Goal: Information Seeking & Learning: Check status

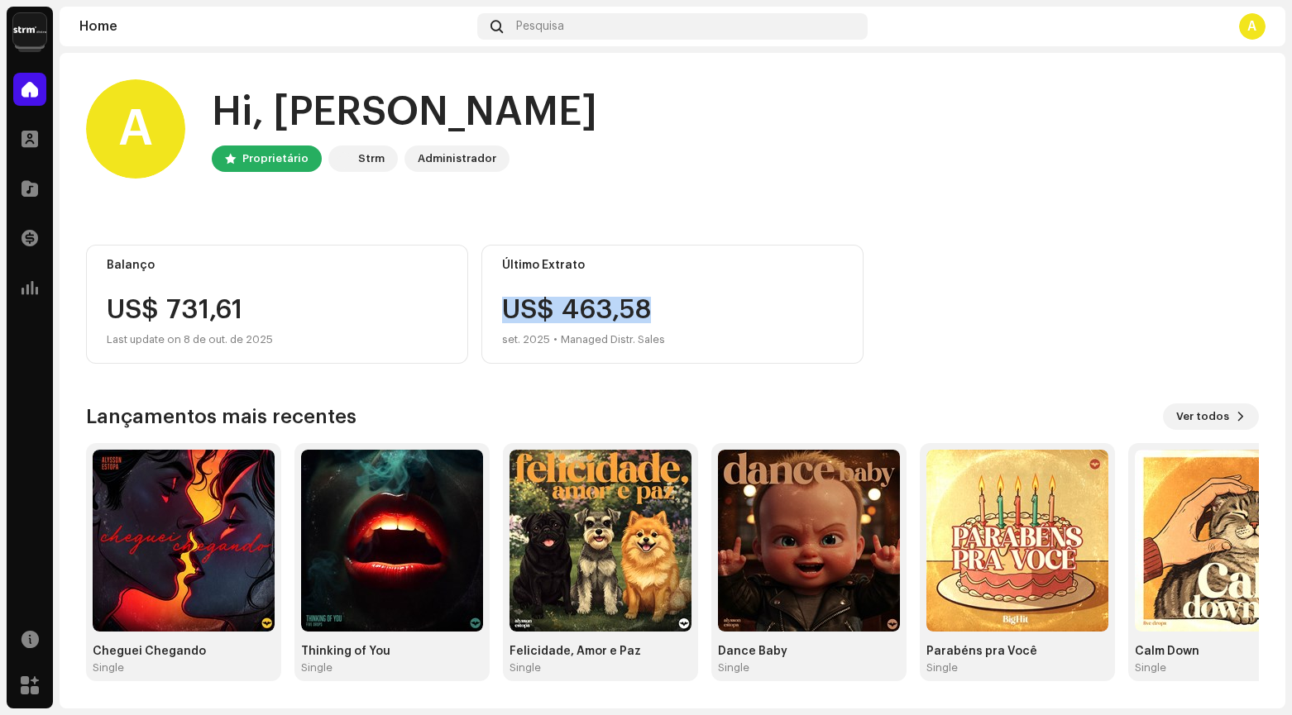
drag, startPoint x: 505, startPoint y: 309, endPoint x: 761, endPoint y: 270, distance: 259.4
click at [681, 316] on div "US$ 463,58 set. 2025 • Managed Distr. Sales" at bounding box center [672, 323] width 341 height 53
drag, startPoint x: 922, startPoint y: 194, endPoint x: 910, endPoint y: 195, distance: 12.5
click at [922, 193] on home-user "A Hi, Alysson Estopa Proprietário Strm Administrador" at bounding box center [672, 142] width 1173 height 126
click at [30, 143] on span at bounding box center [30, 138] width 17 height 13
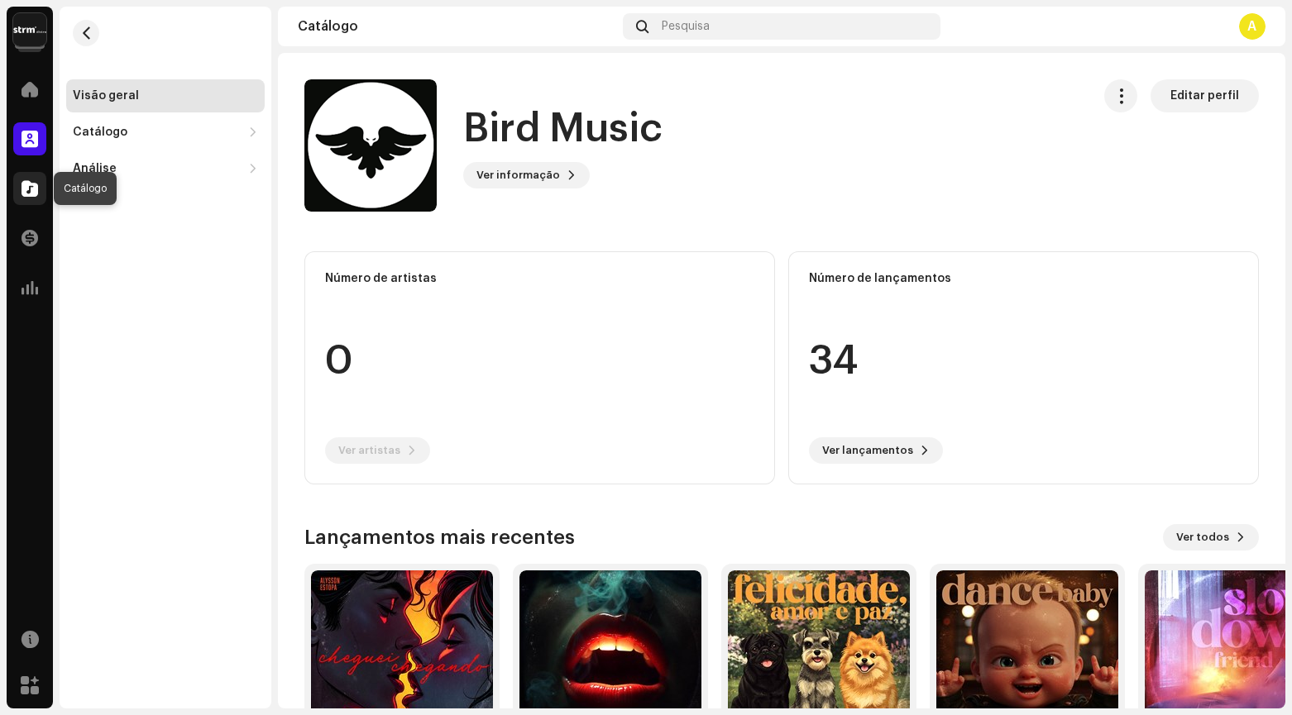
click at [26, 188] on span at bounding box center [30, 188] width 17 height 13
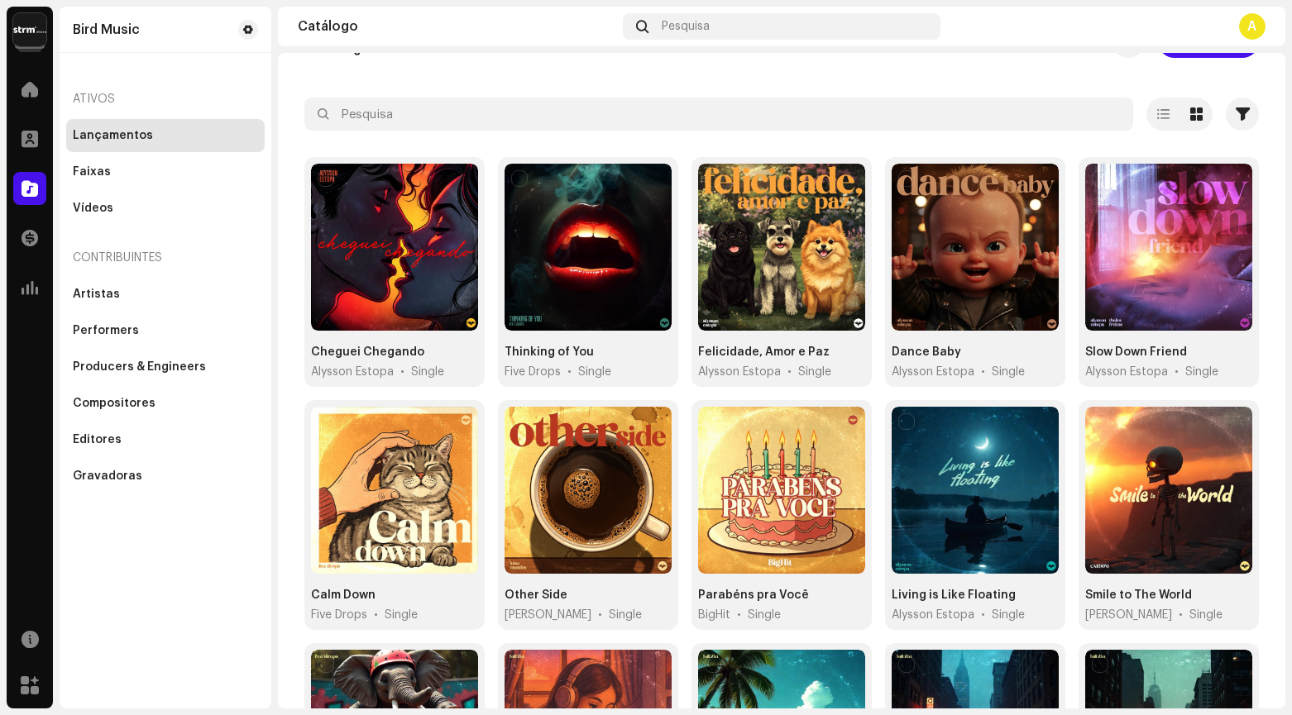
scroll to position [51, 0]
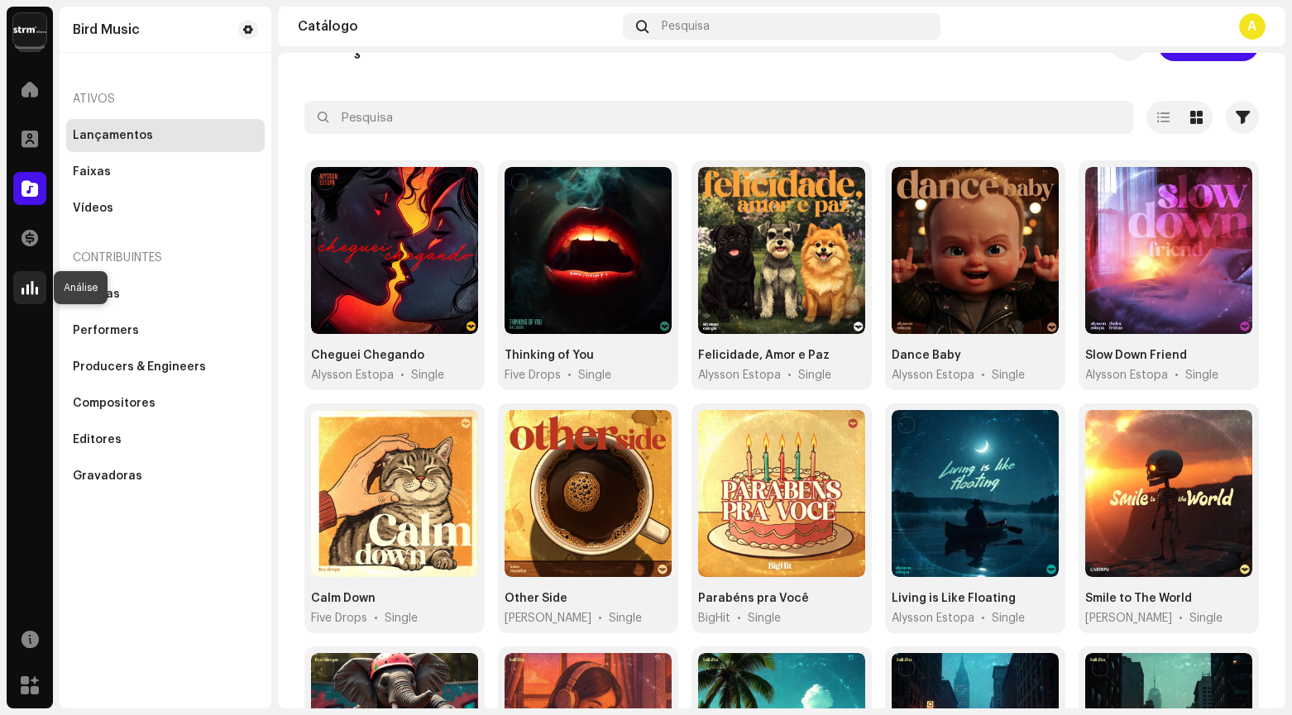
click at [35, 290] on span at bounding box center [30, 287] width 17 height 13
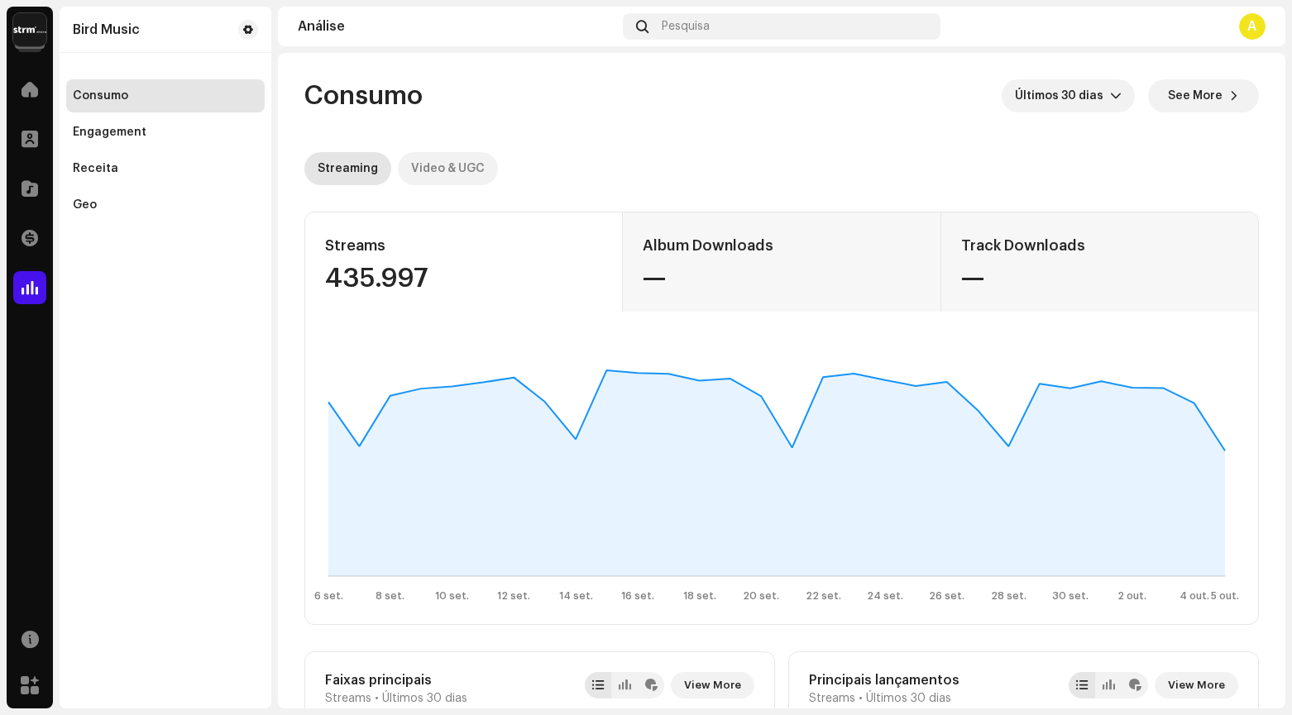
click at [433, 161] on div "Video & UGC" at bounding box center [448, 168] width 74 height 33
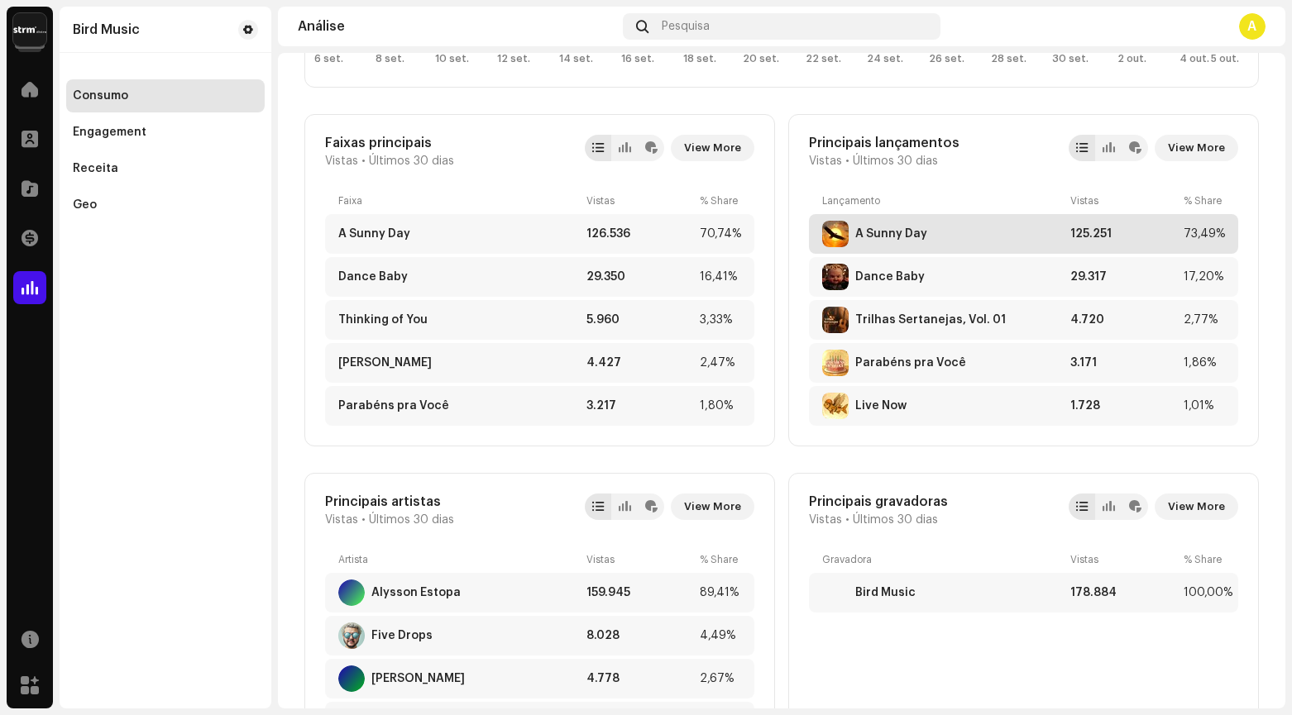
scroll to position [542, 0]
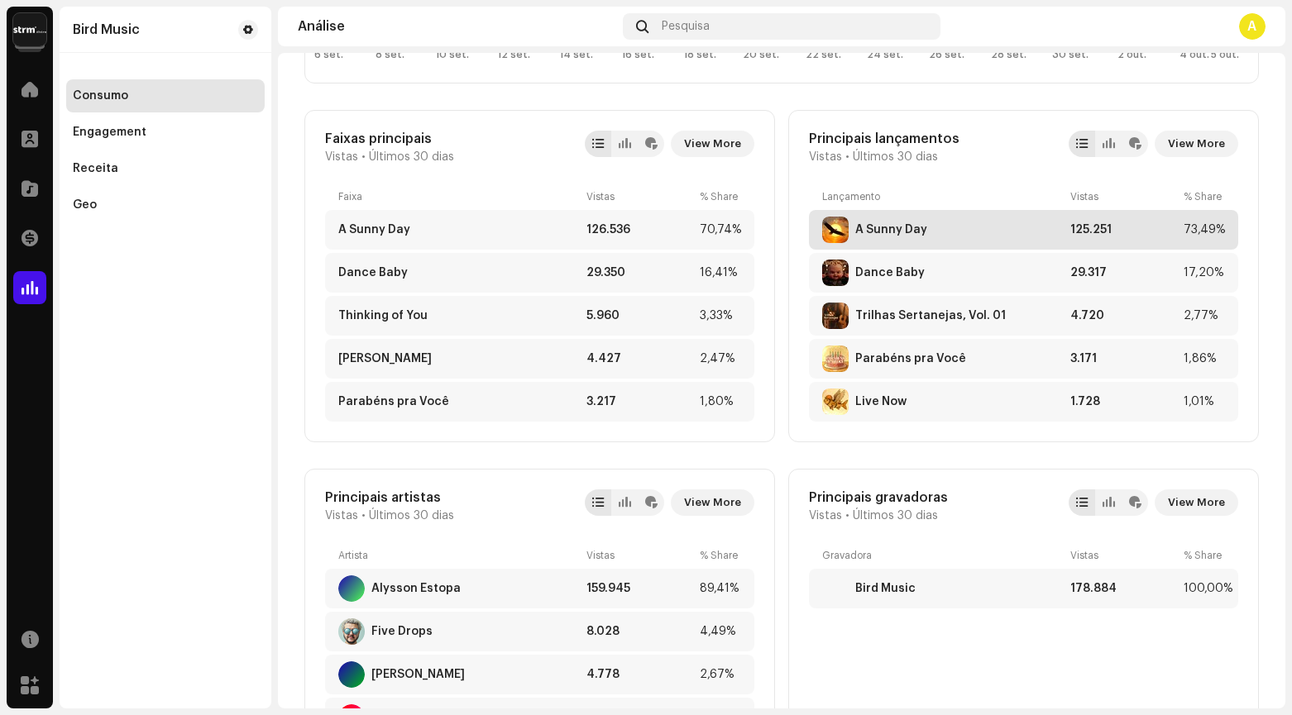
click at [889, 234] on div "A Sunny Day" at bounding box center [891, 229] width 72 height 13
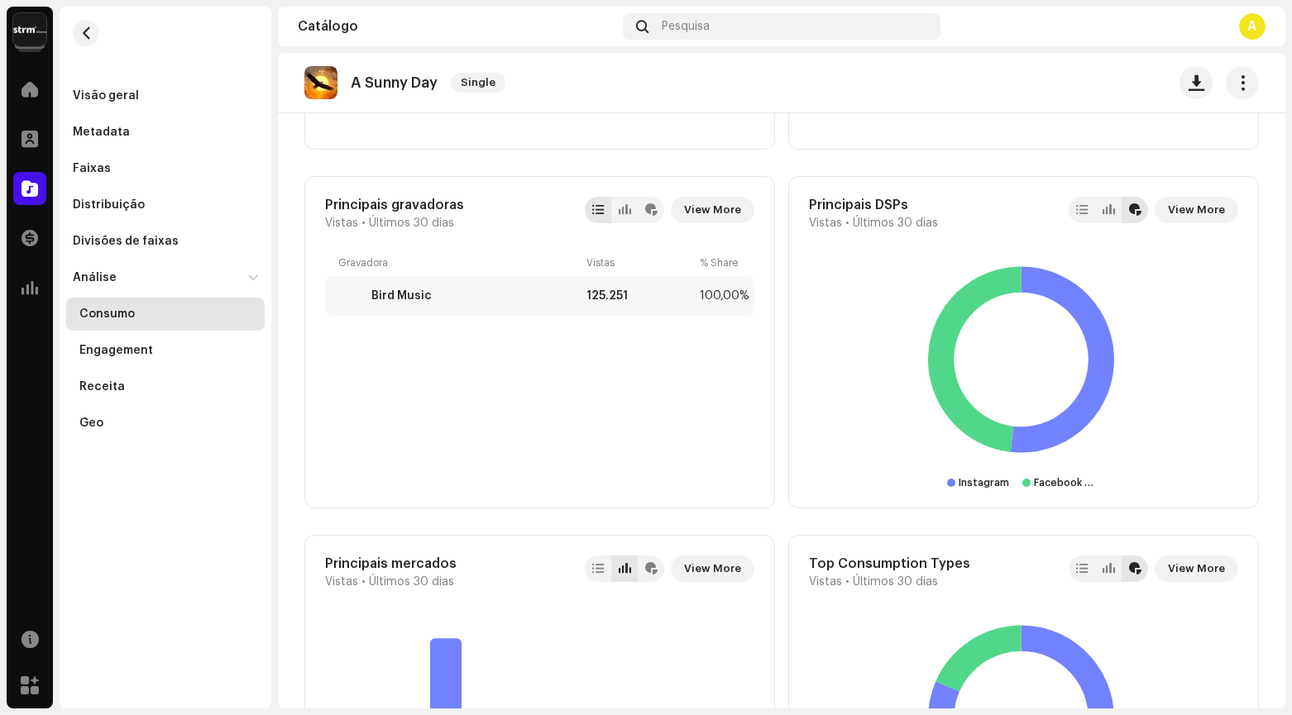
scroll to position [889, 0]
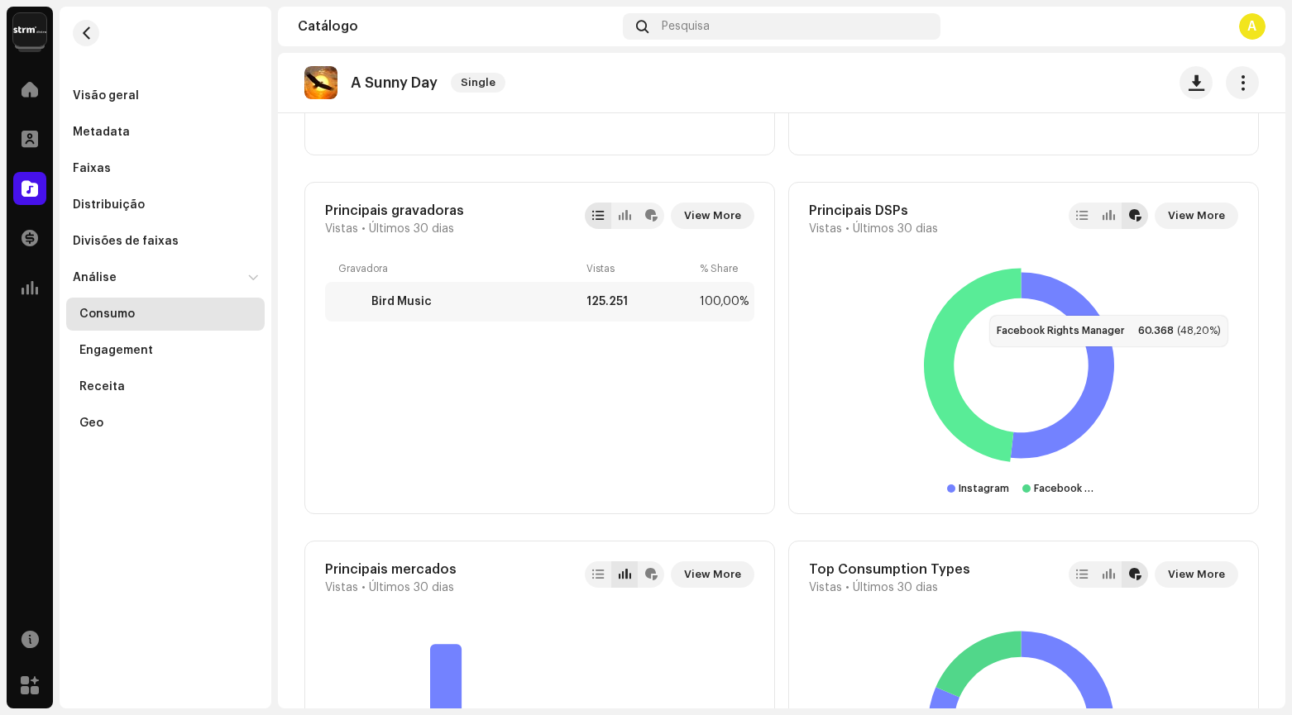
click at [967, 299] on icon at bounding box center [972, 366] width 97 height 194
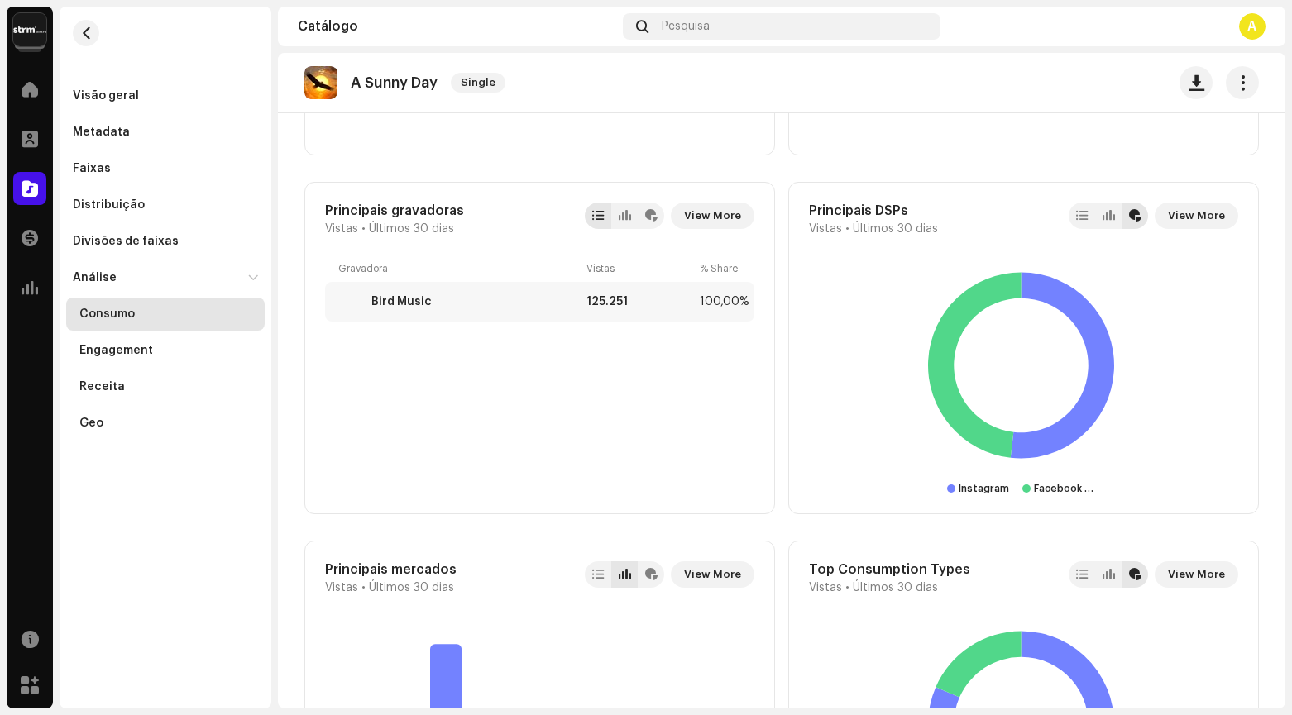
scroll to position [315, 0]
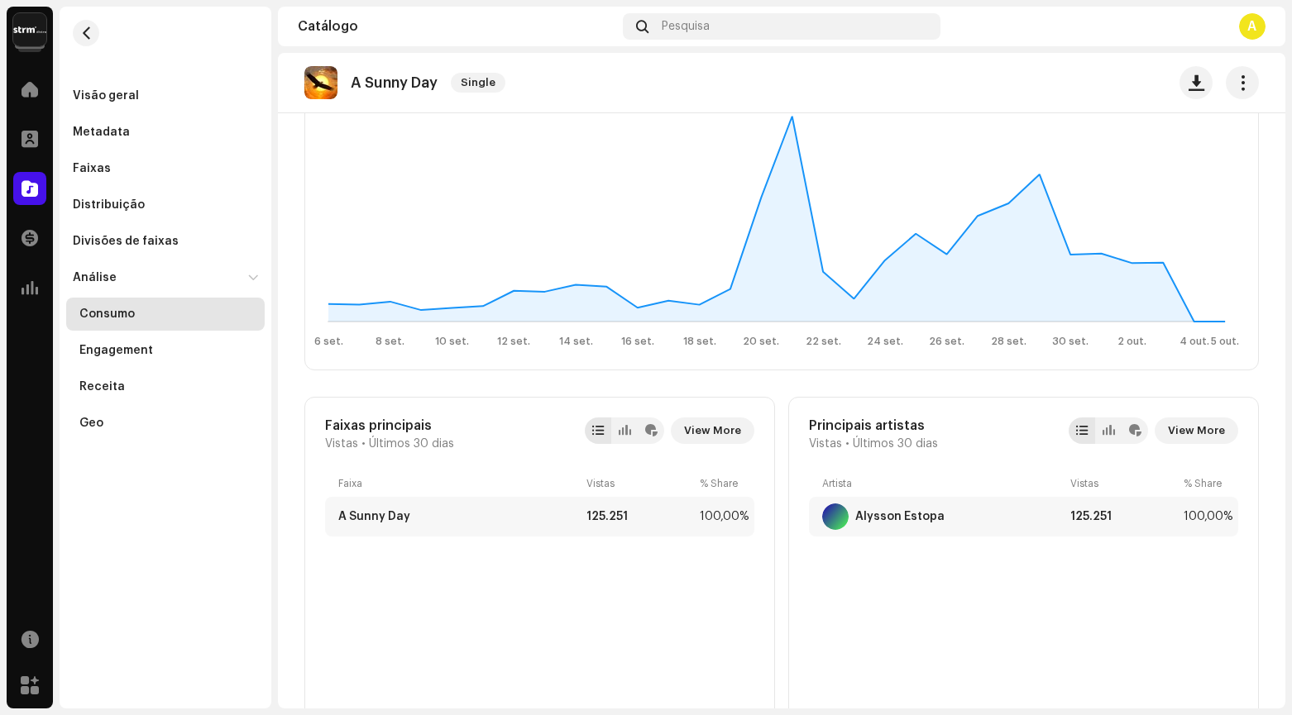
drag, startPoint x: 1284, startPoint y: 260, endPoint x: 1274, endPoint y: 326, distance: 66.9
click at [1272, 337] on div "A Sunny Day Single Consumo Últimos 30 [PERSON_NAME] See More Streaming Video & …" at bounding box center [781, 381] width 1007 height 656
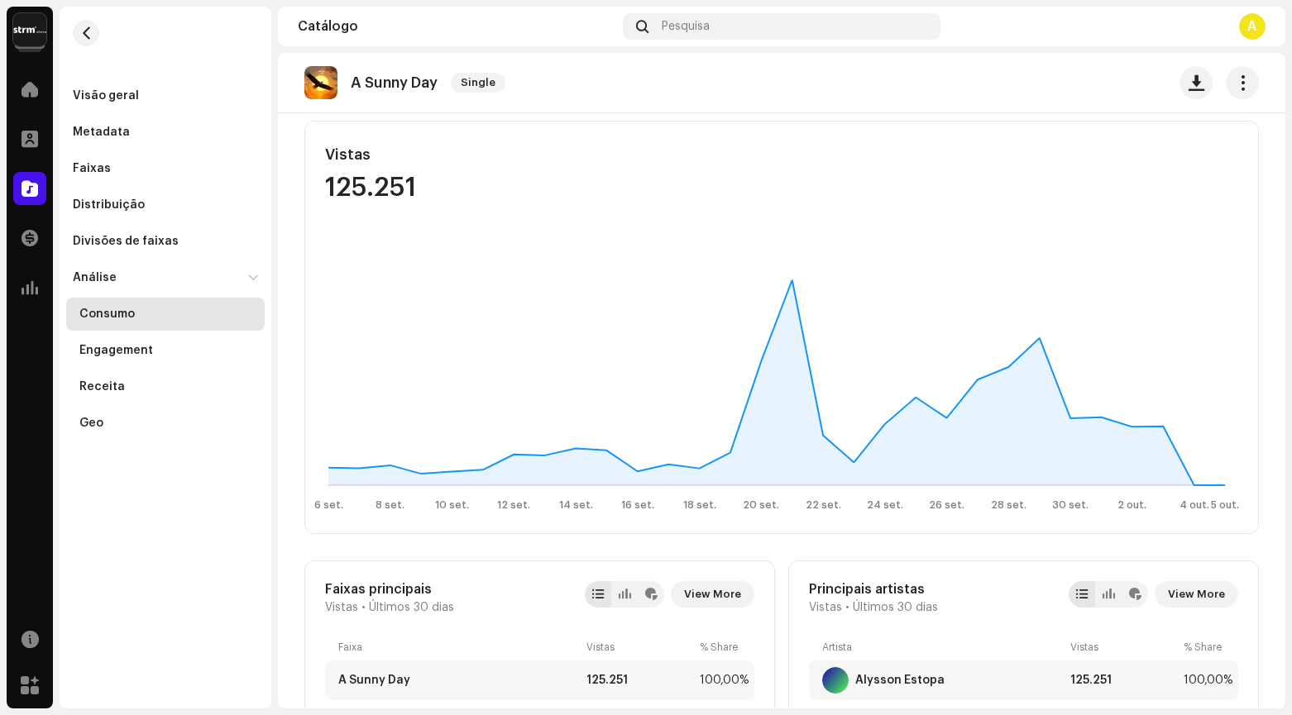
scroll to position [0, 0]
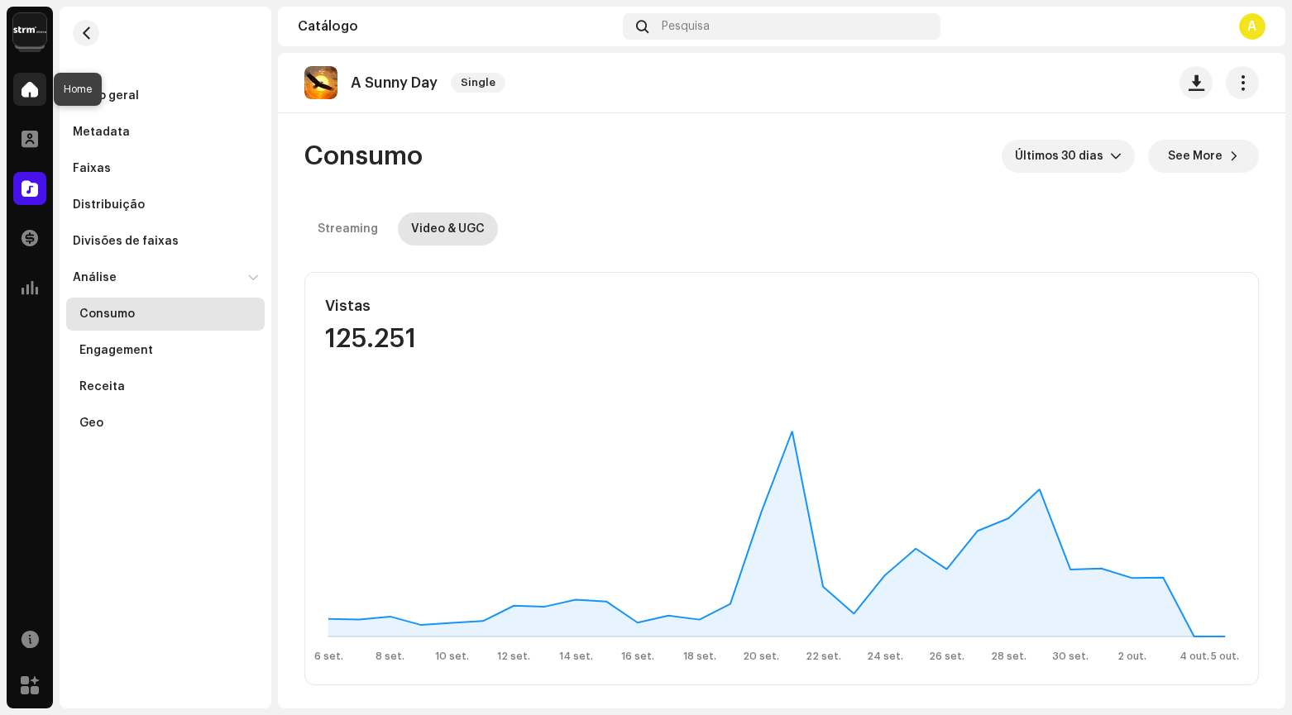
click at [25, 84] on span at bounding box center [30, 89] width 17 height 13
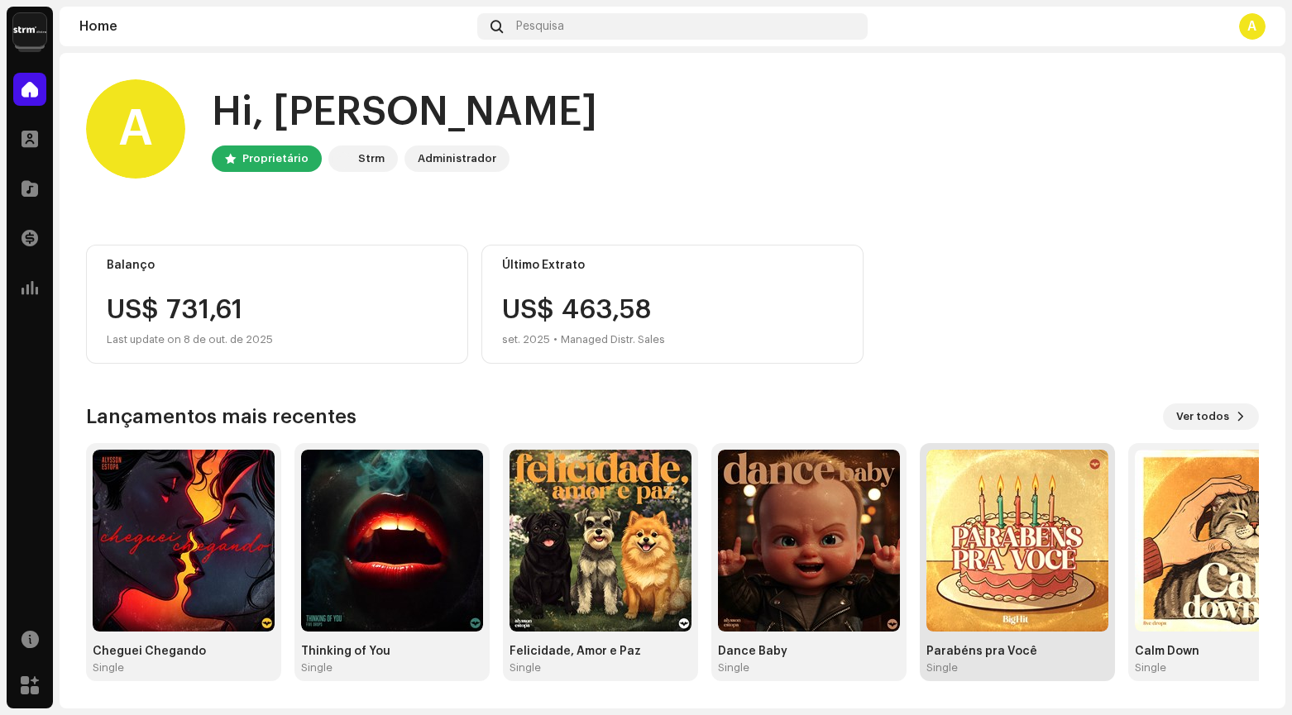
click at [1046, 578] on img at bounding box center [1017, 541] width 182 height 182
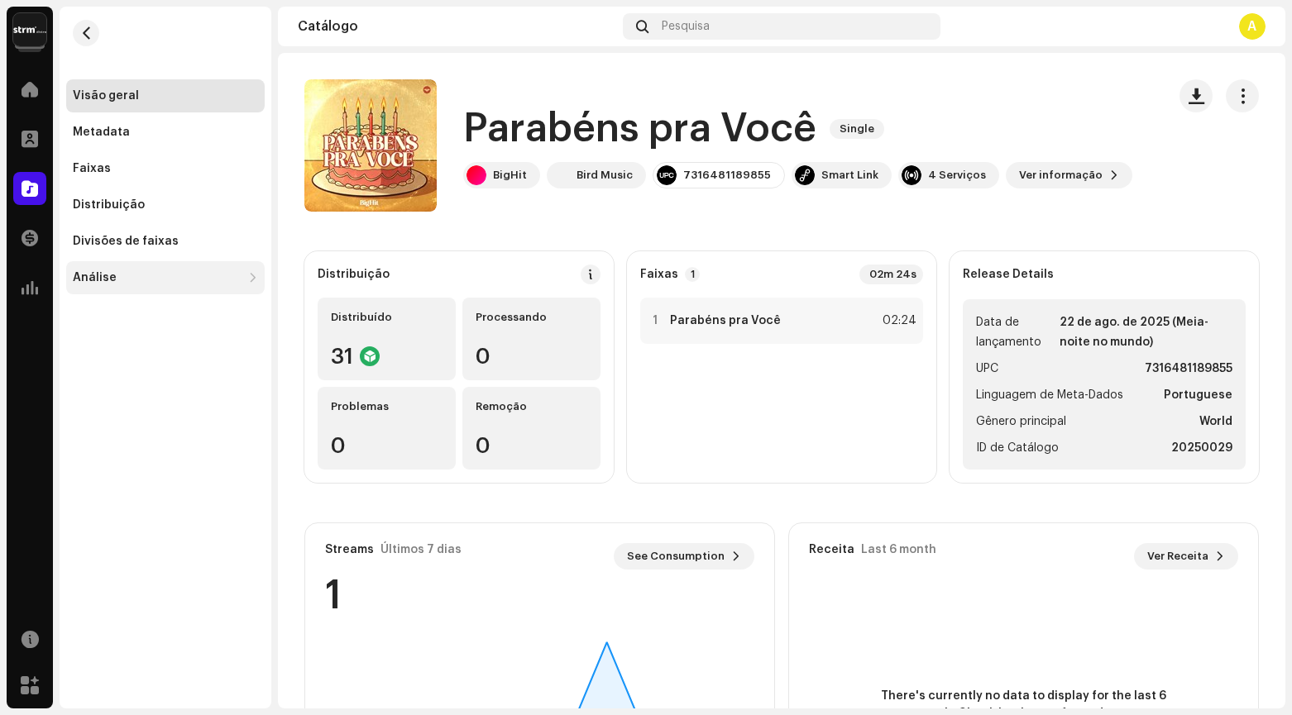
click at [132, 275] on div "Análise" at bounding box center [157, 277] width 169 height 13
click at [150, 313] on div "Consumo" at bounding box center [168, 314] width 179 height 13
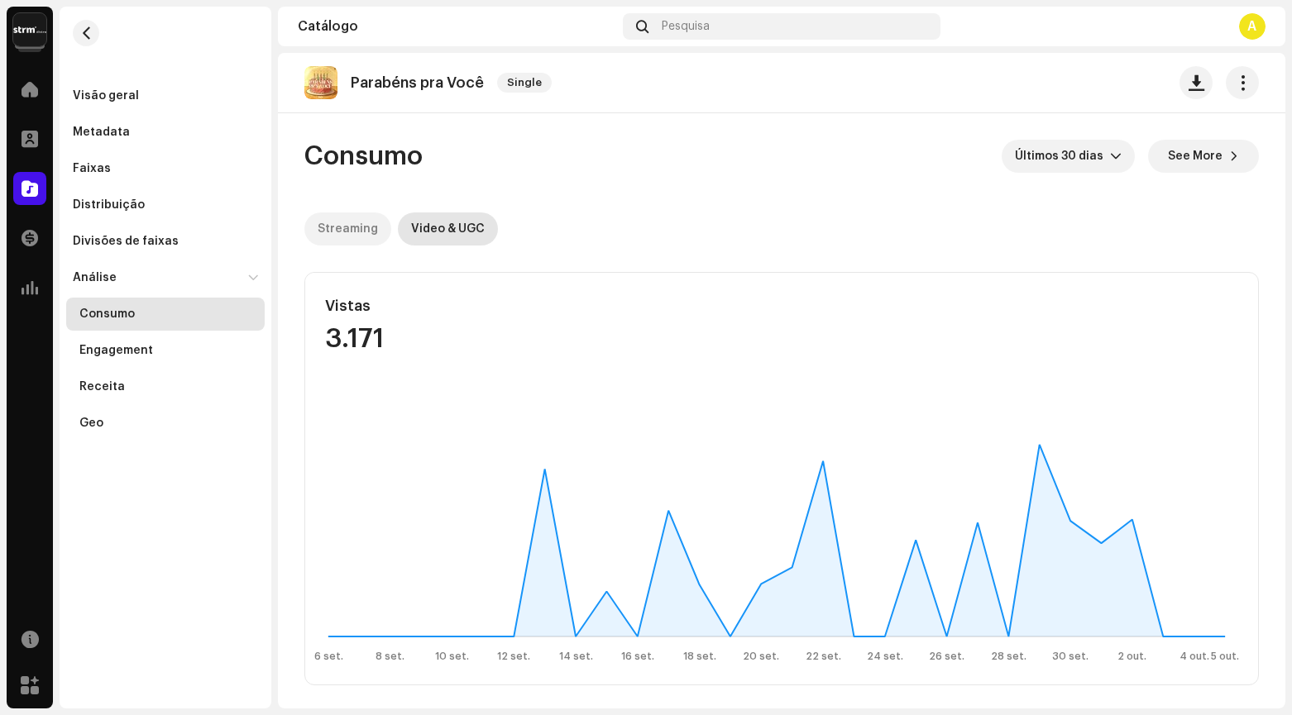
click at [352, 230] on div "Streaming" at bounding box center [348, 229] width 60 height 33
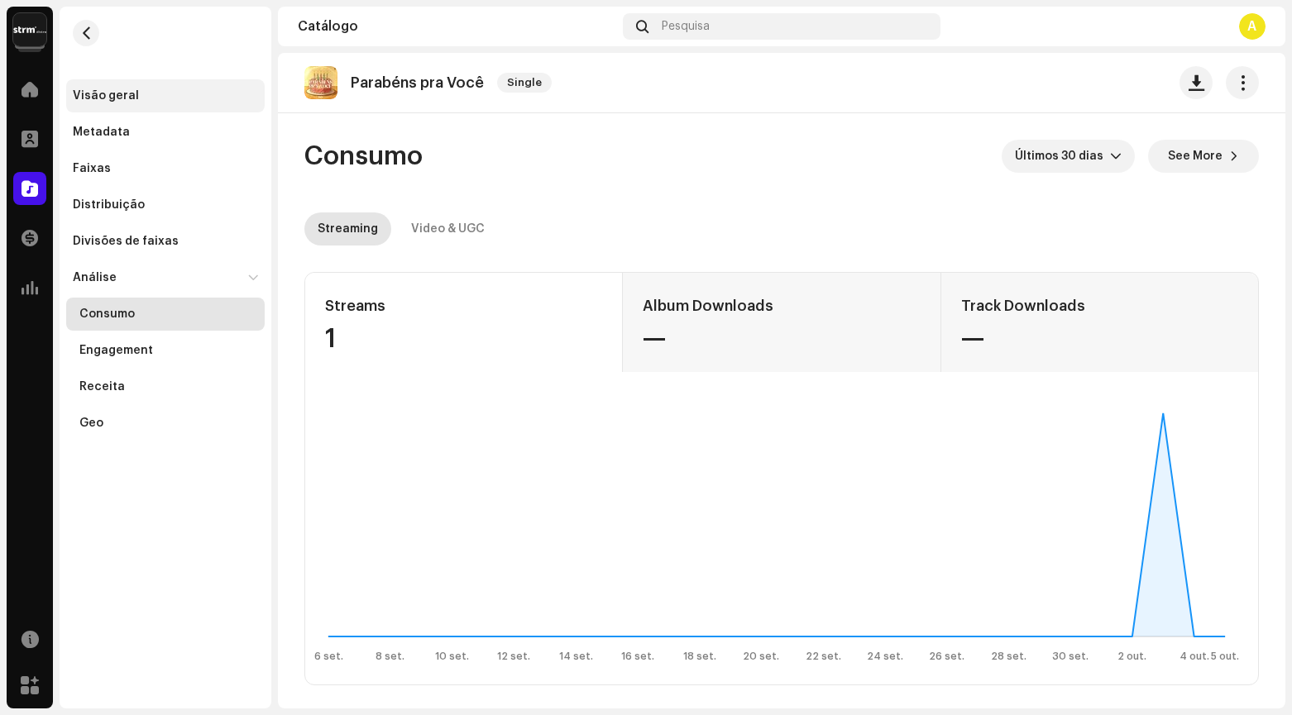
click at [97, 95] on div "Visão geral" at bounding box center [106, 95] width 66 height 13
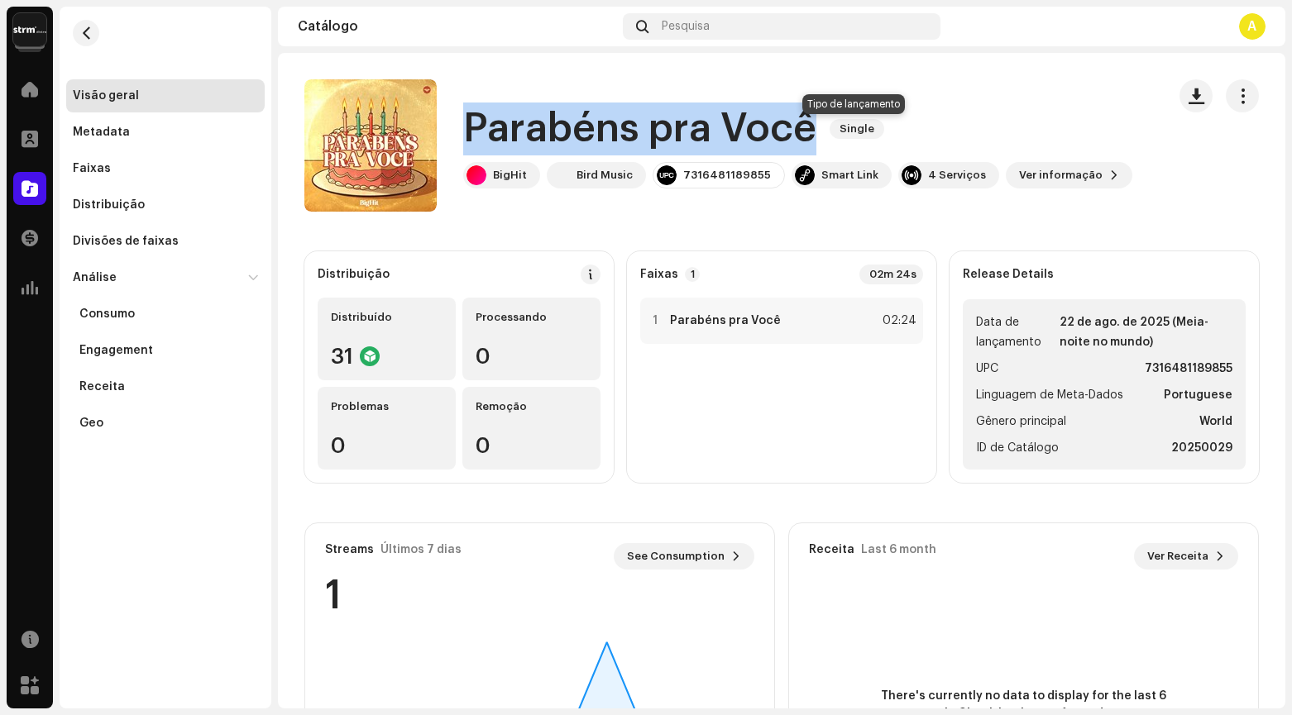
drag, startPoint x: 469, startPoint y: 127, endPoint x: 803, endPoint y: 129, distance: 334.1
click at [835, 130] on div "Parabéns pra Você Single" at bounding box center [797, 129] width 669 height 53
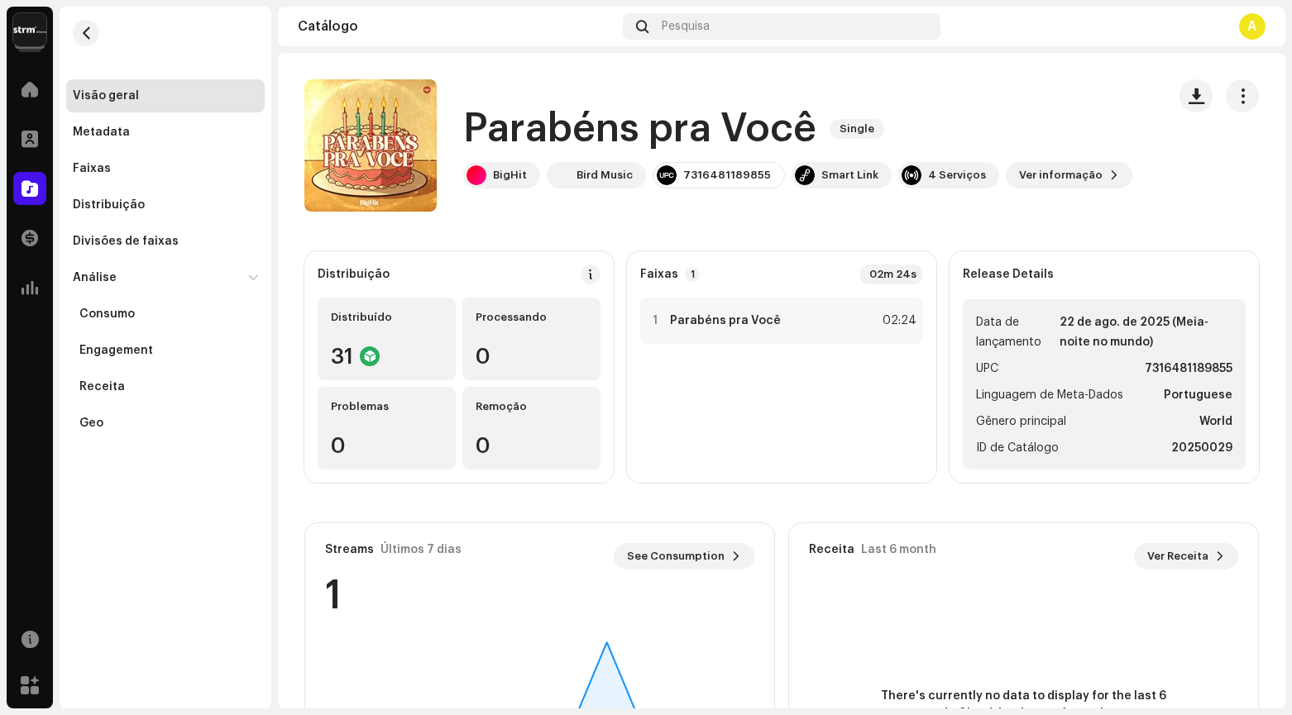
click at [763, 124] on h1 "Parabéns pra Você" at bounding box center [639, 129] width 353 height 53
click at [930, 178] on div "4 Serviços" at bounding box center [957, 175] width 58 height 13
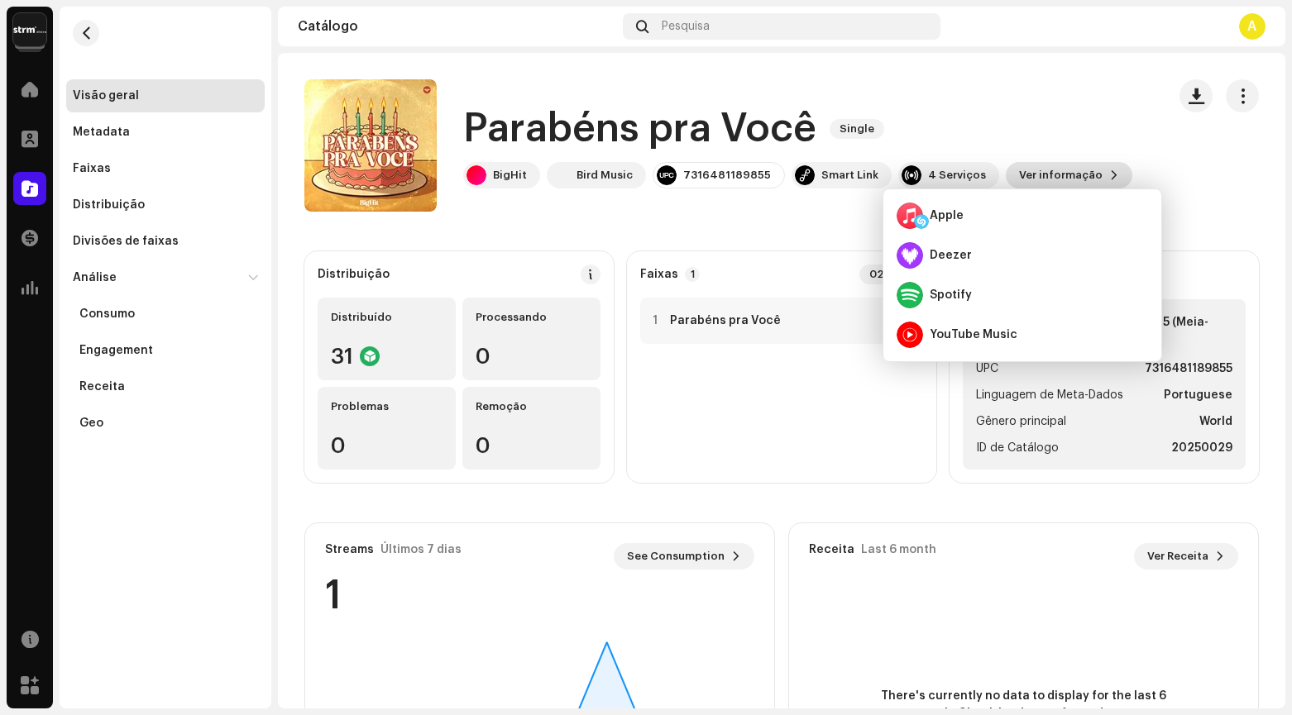
click at [1068, 173] on span "Ver informação" at bounding box center [1061, 175] width 84 height 33
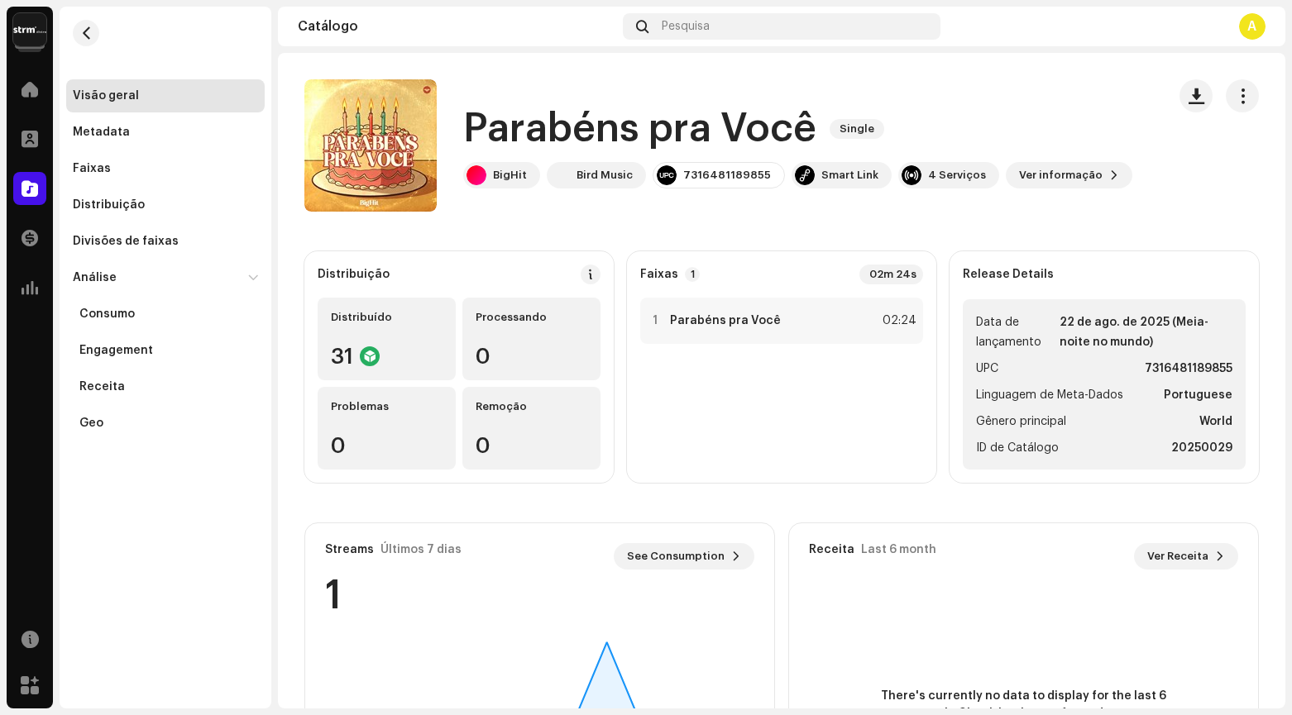
click at [1007, 111] on div "Parabéns pra Você 2985906 Metadata Distribuição Linguagem de Meta-Dados Portu…" at bounding box center [646, 357] width 1292 height 715
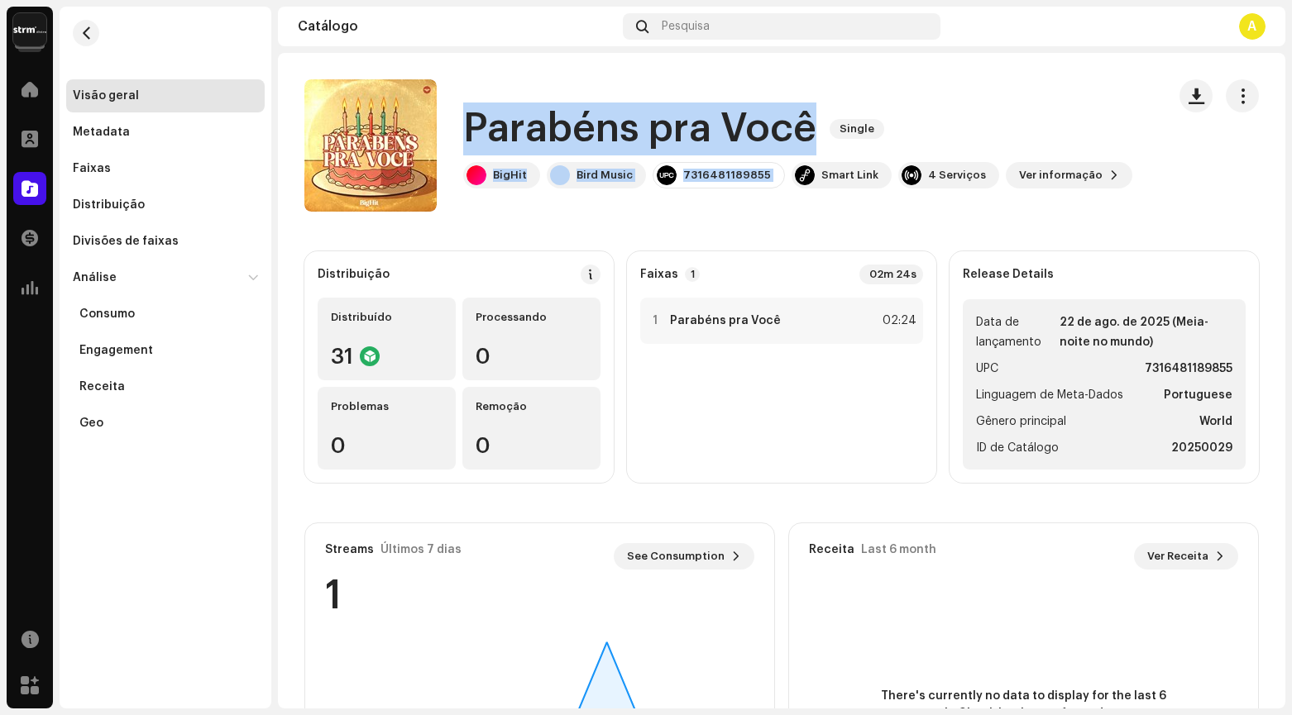
drag, startPoint x: 465, startPoint y: 131, endPoint x: 844, endPoint y: 157, distance: 380.5
click at [849, 160] on div "Parabéns pra Você Single BigHit Bird Music 7316481189855 Smart Link 4 Serviço…" at bounding box center [797, 146] width 669 height 86
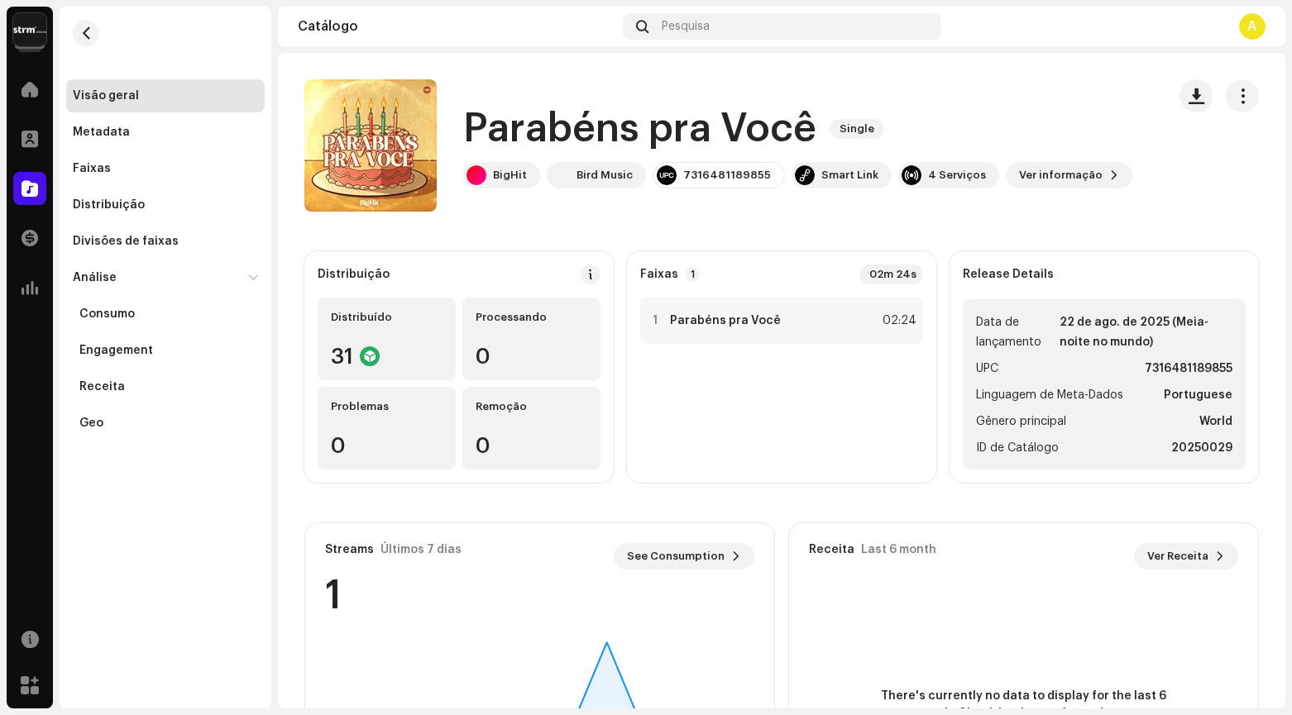
click at [959, 93] on div "Parabéns pra Você Single BigHit Bird Music 7316481189855 Smart Link 4 Serviço…" at bounding box center [728, 145] width 849 height 132
